Goal: Check status: Check status

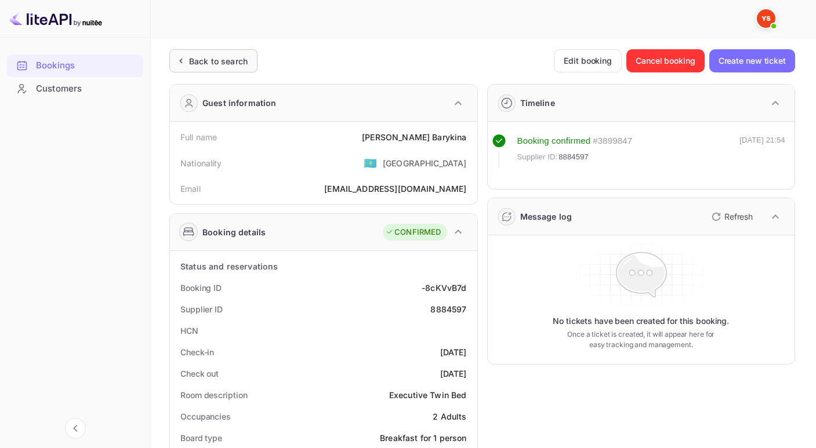
click at [194, 64] on div "Back to search" at bounding box center [218, 61] width 59 height 12
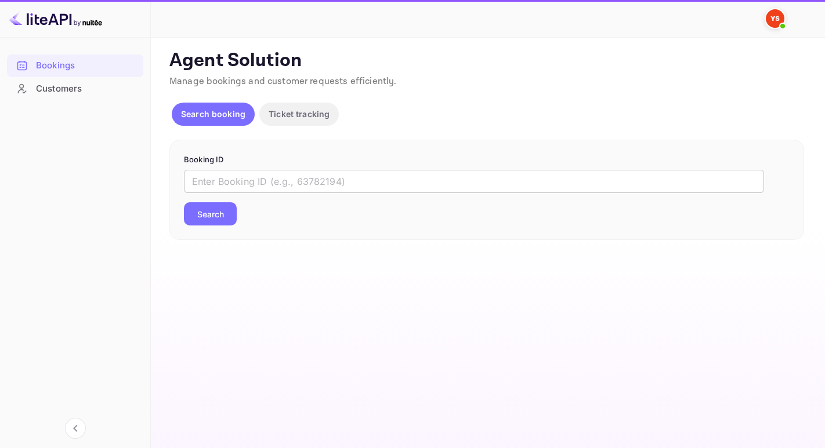
click at [194, 183] on input "text" at bounding box center [474, 181] width 580 height 23
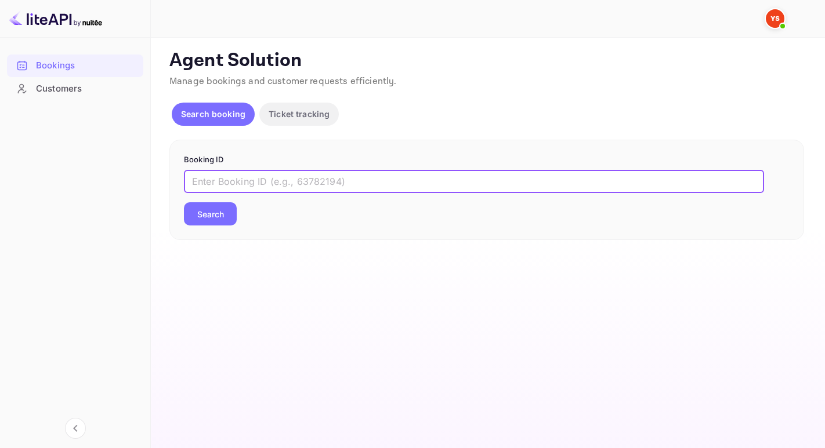
paste input "8034146"
type input "8034146"
click at [184, 202] on button "Search" at bounding box center [210, 213] width 53 height 23
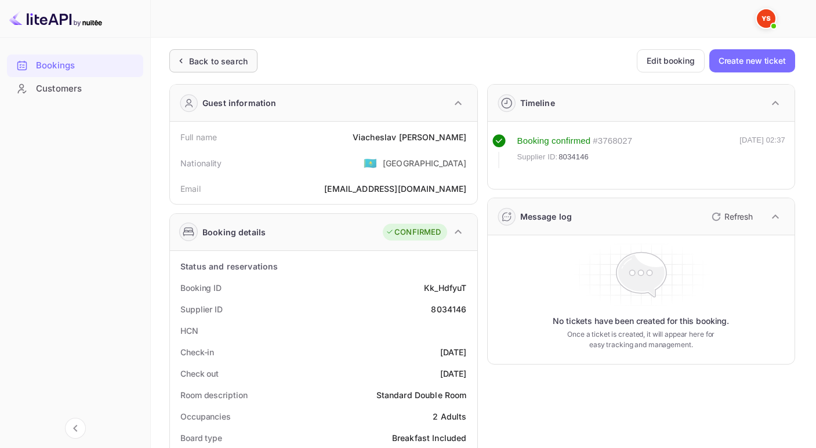
click at [179, 60] on icon at bounding box center [181, 61] width 12 height 12
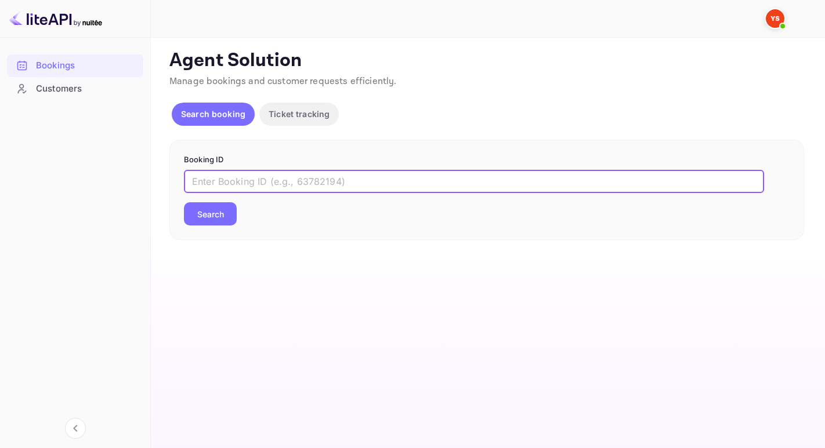
click at [301, 183] on input "text" at bounding box center [474, 181] width 580 height 23
paste input "9791200"
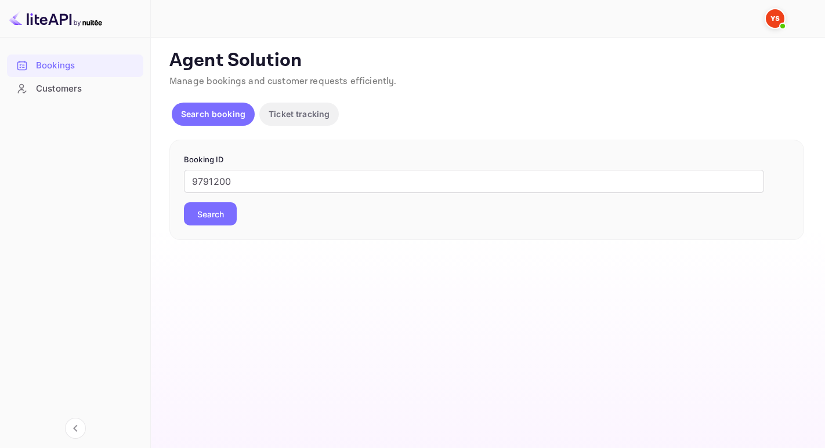
click at [221, 216] on button "Search" at bounding box center [210, 213] width 53 height 23
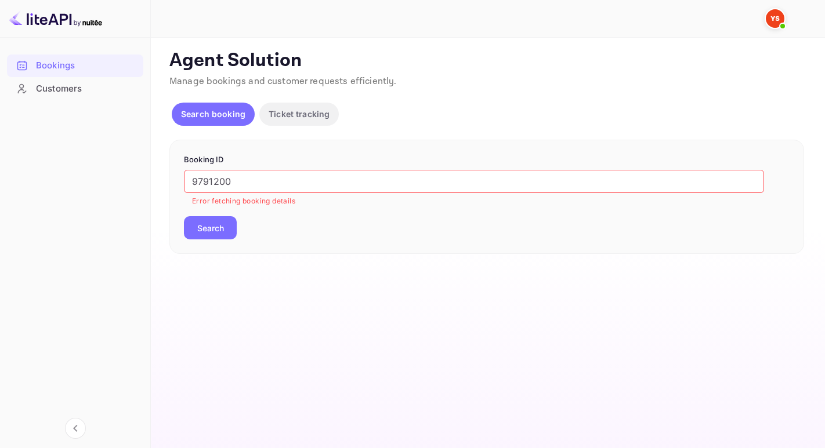
drag, startPoint x: 194, startPoint y: 183, endPoint x: 227, endPoint y: 193, distance: 34.0
click at [194, 183] on input "9791200" at bounding box center [474, 181] width 580 height 23
type input "9791200"
click at [184, 216] on button "Search" at bounding box center [210, 227] width 53 height 23
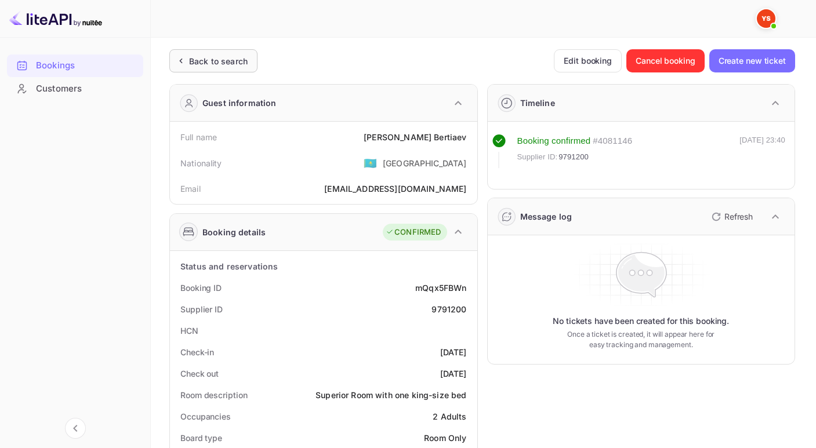
click at [181, 61] on icon at bounding box center [181, 61] width 12 height 12
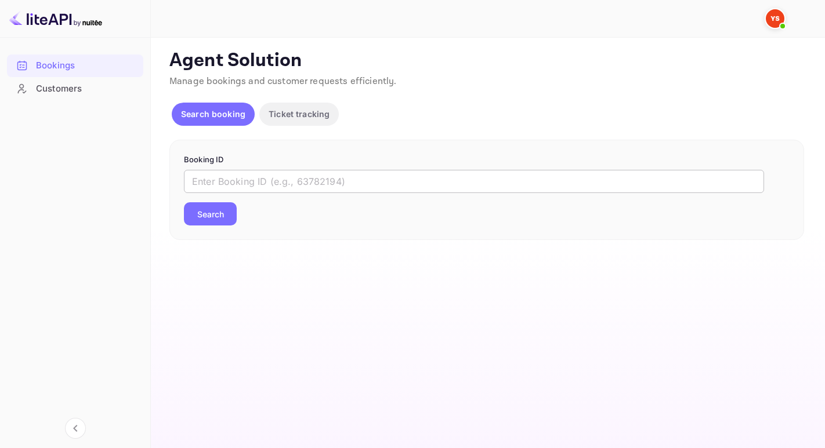
click at [215, 178] on input "text" at bounding box center [474, 181] width 580 height 23
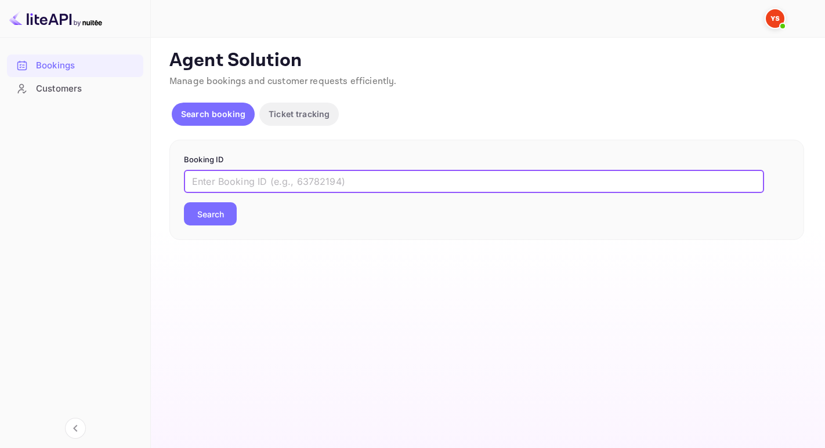
paste input "9847677"
type input "9847677"
click at [184, 202] on button "Search" at bounding box center [210, 213] width 53 height 23
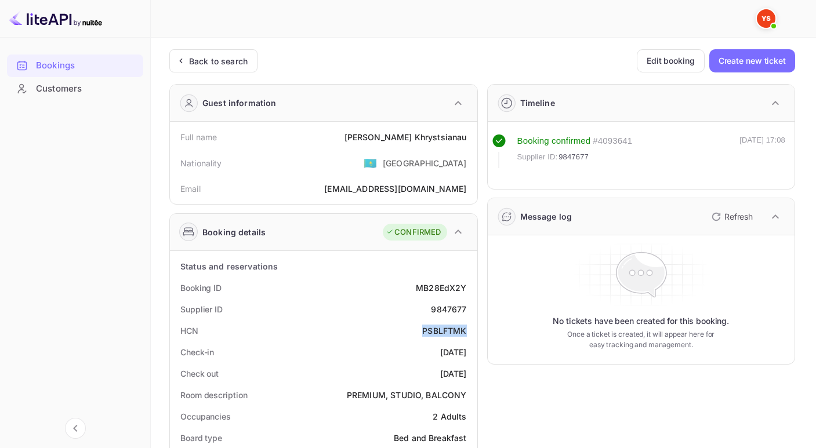
drag, startPoint x: 417, startPoint y: 336, endPoint x: 467, endPoint y: 334, distance: 50.5
click at [467, 334] on div "HCN PSBLFTMK" at bounding box center [324, 330] width 298 height 21
click at [180, 61] on icon at bounding box center [181, 61] width 2 height 4
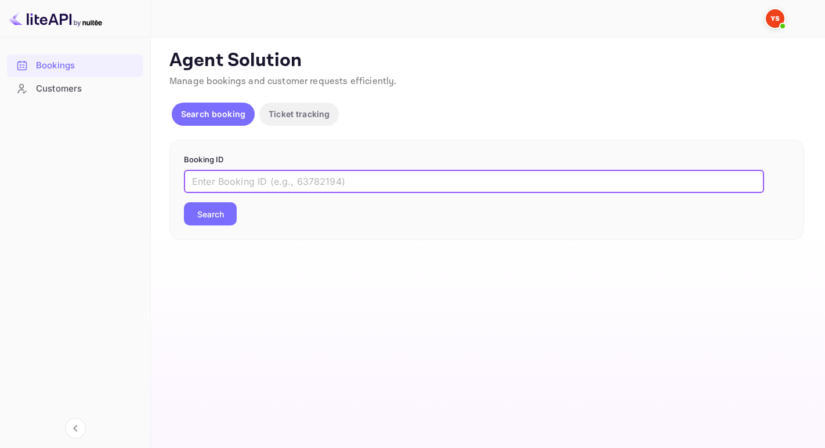
click at [197, 179] on input "text" at bounding box center [474, 181] width 580 height 23
paste input "9738931"
type input "9738931"
click at [184, 202] on button "Search" at bounding box center [210, 213] width 53 height 23
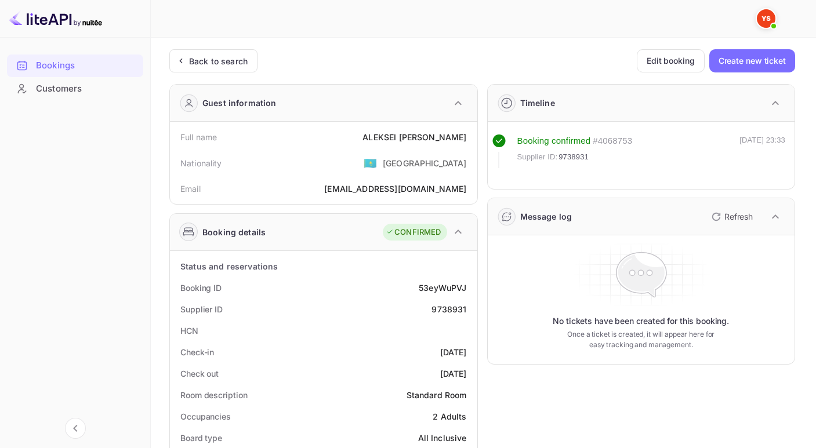
click at [200, 68] on div "Back to search" at bounding box center [213, 60] width 88 height 23
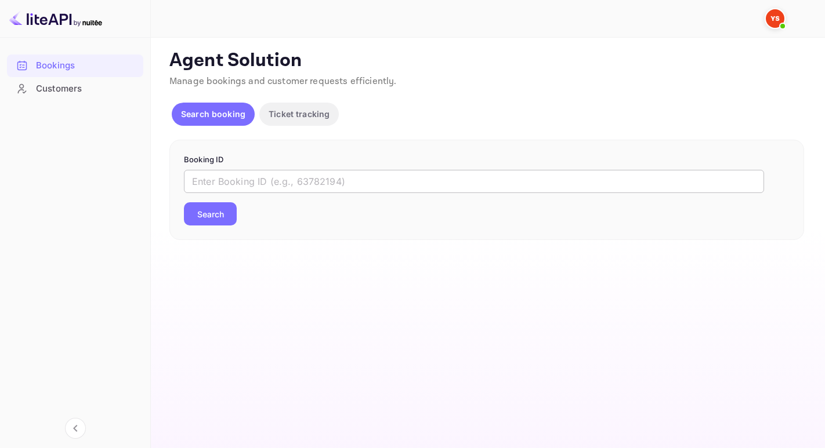
click at [228, 179] on input "text" at bounding box center [474, 181] width 580 height 23
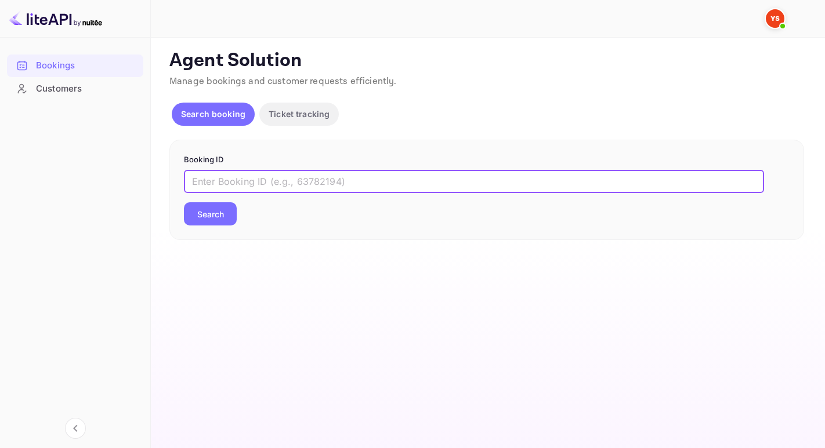
paste input "9312580"
click at [184, 202] on button "Search" at bounding box center [210, 213] width 53 height 23
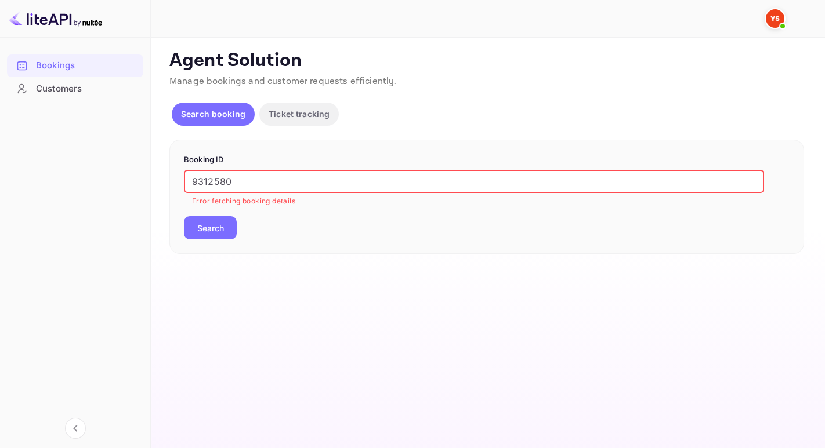
click at [197, 182] on input "9312580" at bounding box center [474, 181] width 580 height 23
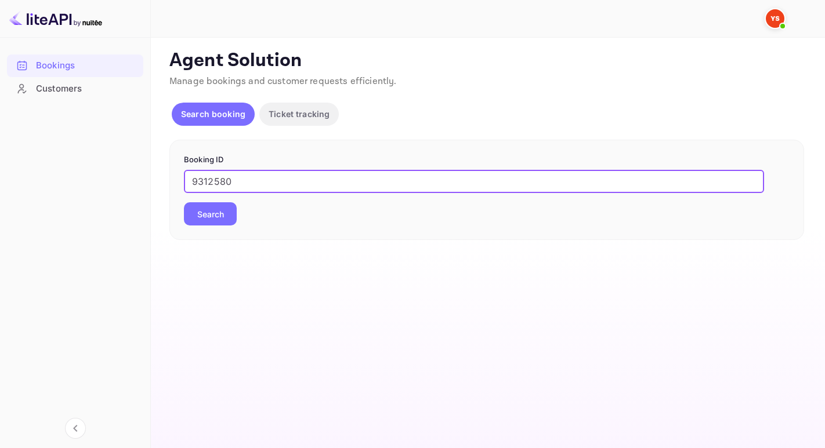
type input "9312580"
click at [184, 202] on button "Search" at bounding box center [210, 213] width 53 height 23
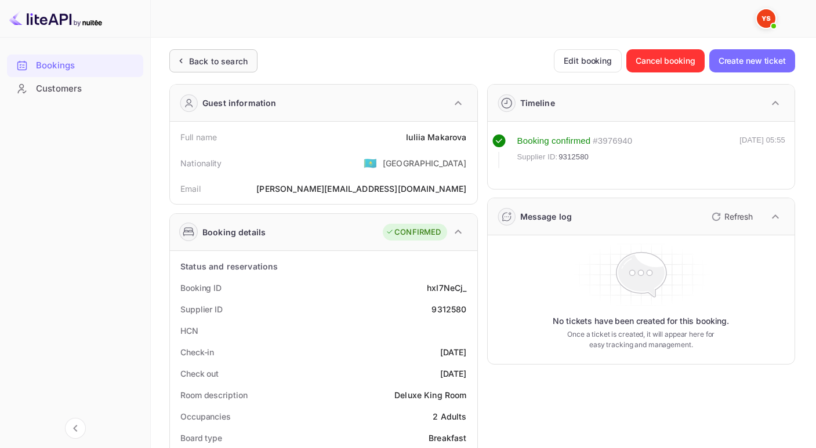
click at [205, 64] on div "Back to search" at bounding box center [218, 61] width 59 height 12
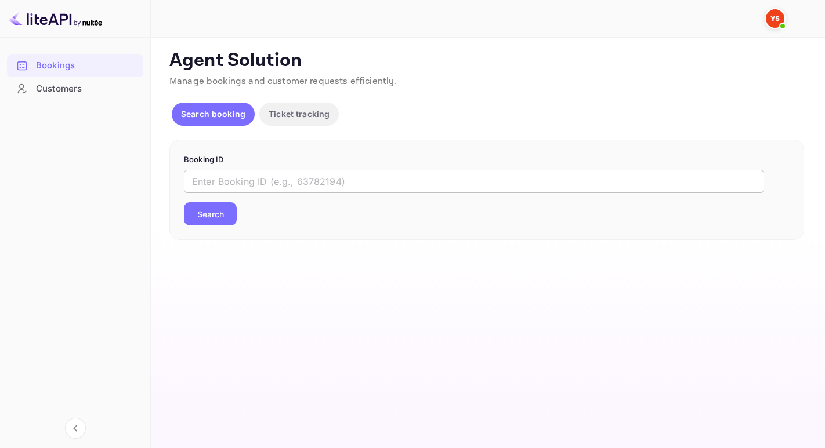
click at [258, 173] on input "text" at bounding box center [474, 181] width 580 height 23
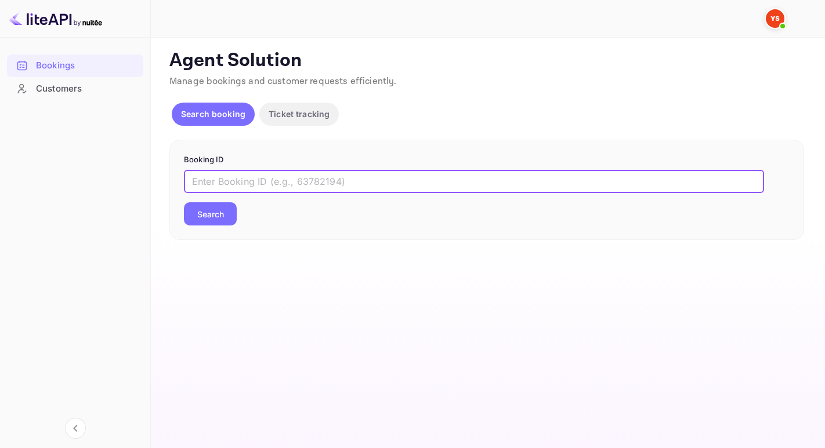
paste input "9852551"
type input "9852551"
click at [184, 202] on button "Search" at bounding box center [210, 213] width 53 height 23
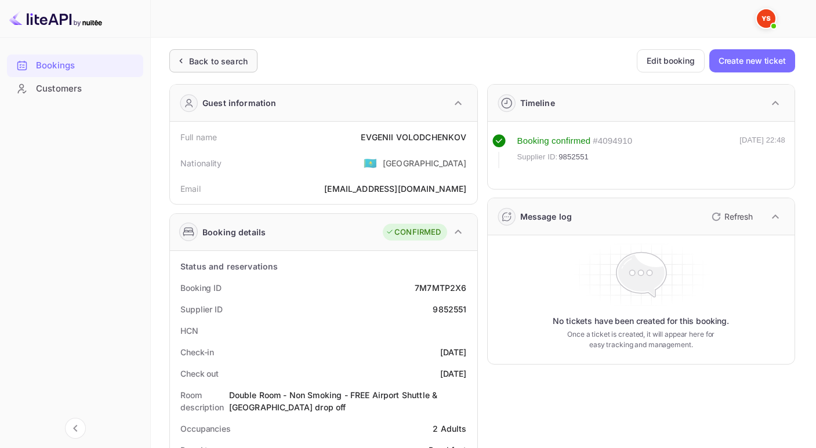
click at [200, 67] on div "Back to search" at bounding box center [213, 60] width 88 height 23
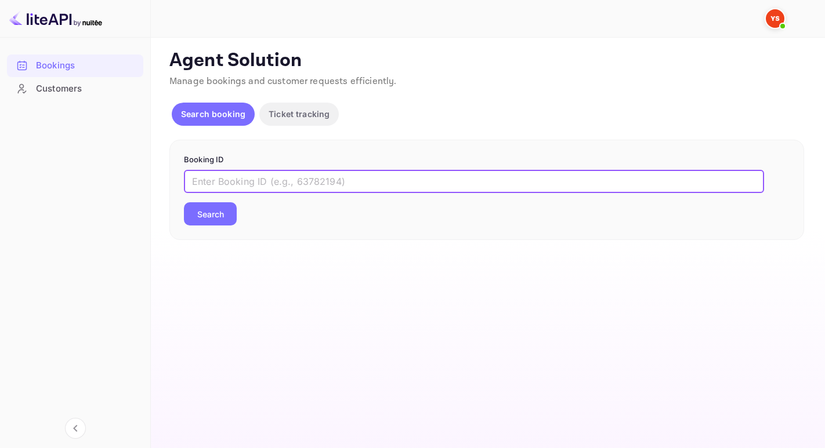
click at [243, 184] on input "text" at bounding box center [474, 181] width 580 height 23
paste input "8627906"
click at [184, 202] on button "Search" at bounding box center [210, 213] width 53 height 23
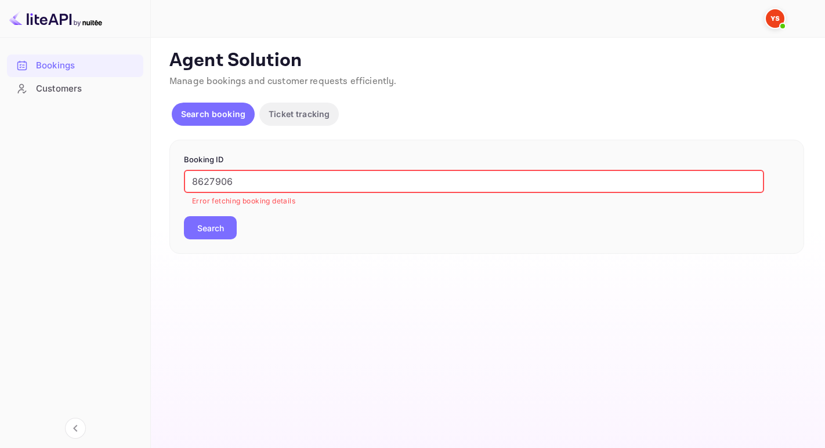
click at [196, 179] on input "8627906" at bounding box center [474, 181] width 580 height 23
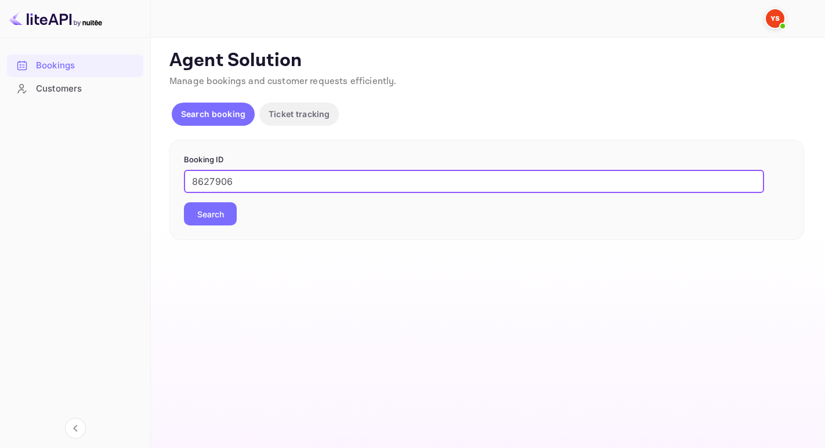
type input "8627906"
click at [184, 202] on button "Search" at bounding box center [210, 213] width 53 height 23
